Goal: Task Accomplishment & Management: Use online tool/utility

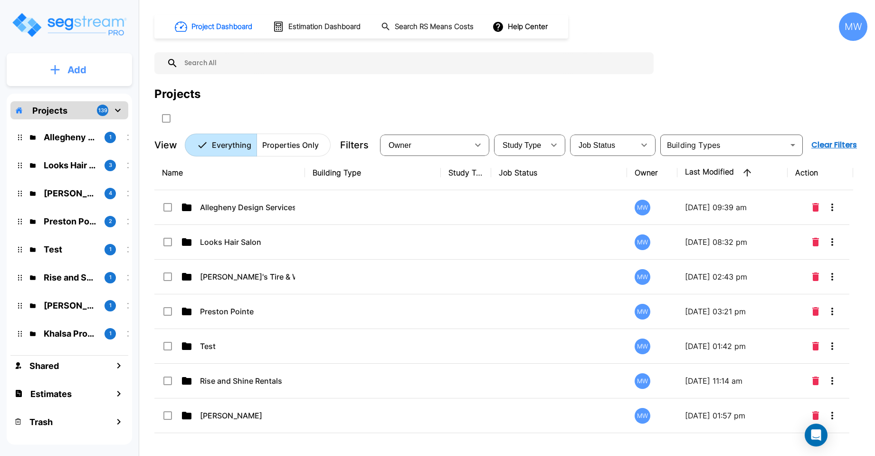
click at [72, 68] on p "Add" at bounding box center [76, 70] width 19 height 14
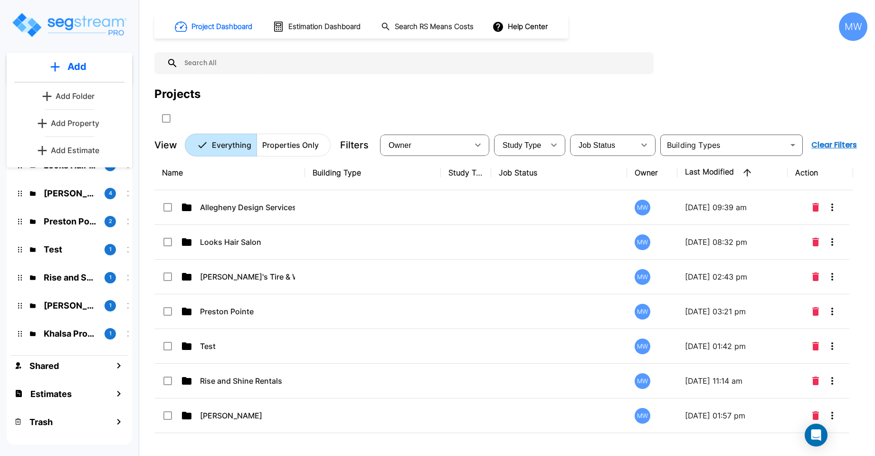
click at [67, 146] on p "Add Estimate" at bounding box center [75, 149] width 48 height 11
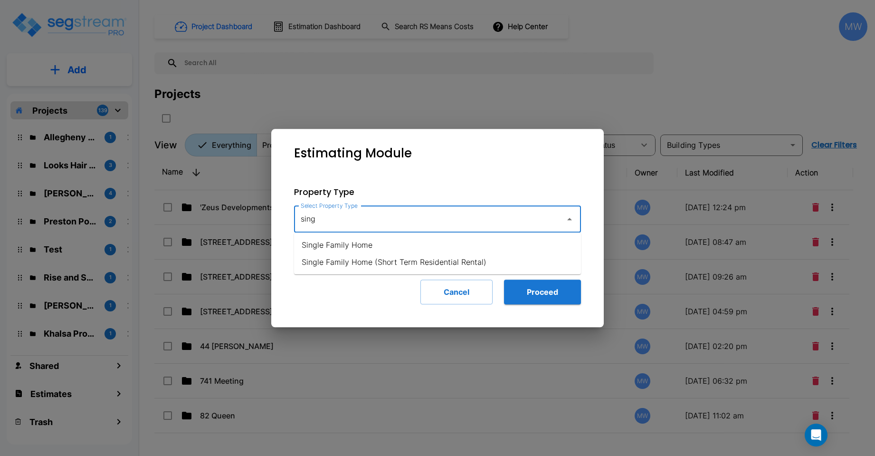
click at [365, 244] on li "Single Family Home" at bounding box center [437, 244] width 287 height 17
type input "Single Family Home"
click at [535, 290] on button "Proceed" at bounding box center [542, 291] width 77 height 25
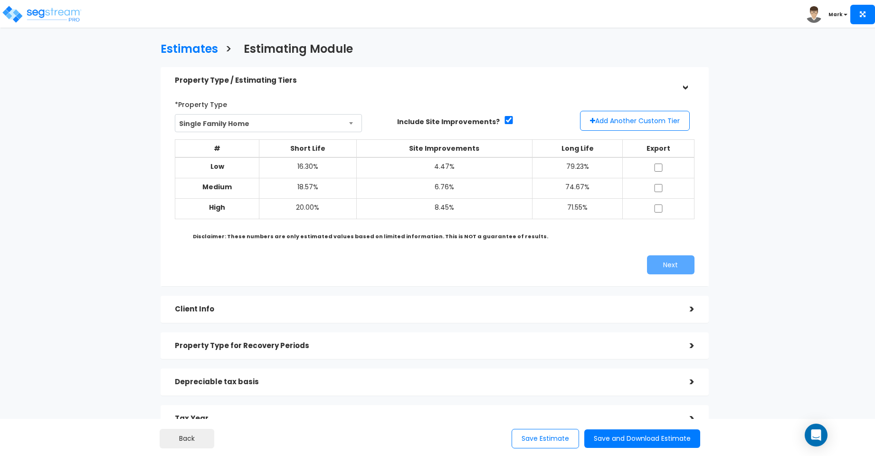
click at [837, 10] on span "Mark" at bounding box center [828, 14] width 45 height 8
click at [835, 13] on b "Mark" at bounding box center [836, 14] width 14 height 7
click at [813, 11] on img at bounding box center [814, 14] width 17 height 17
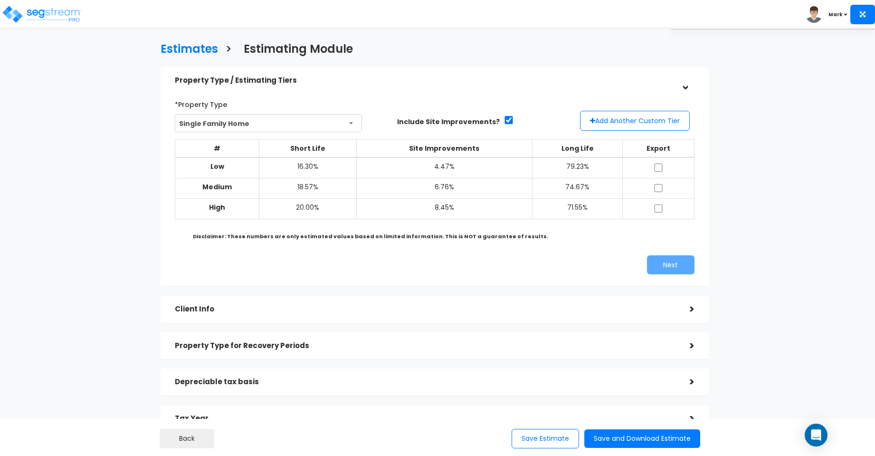
click at [813, 11] on img at bounding box center [814, 14] width 17 height 17
click at [177, 47] on h3 "Estimates" at bounding box center [189, 50] width 57 height 15
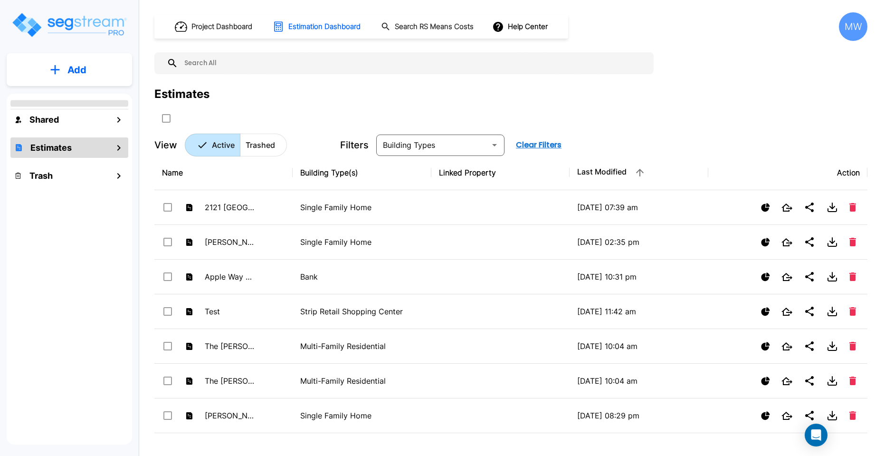
click at [847, 24] on div "MW" at bounding box center [853, 26] width 29 height 29
